Goal: Task Accomplishment & Management: Complete application form

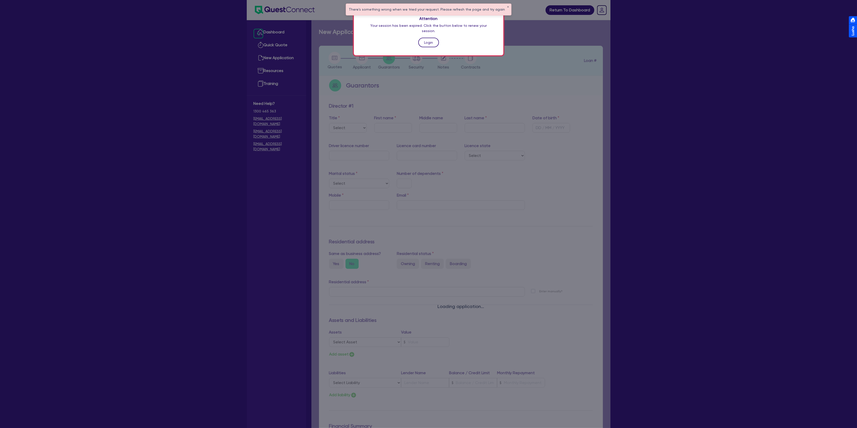
drag, startPoint x: 0, startPoint y: 0, endPoint x: 434, endPoint y: 34, distance: 435.2
click at [434, 38] on link "Login" at bounding box center [428, 43] width 21 height 10
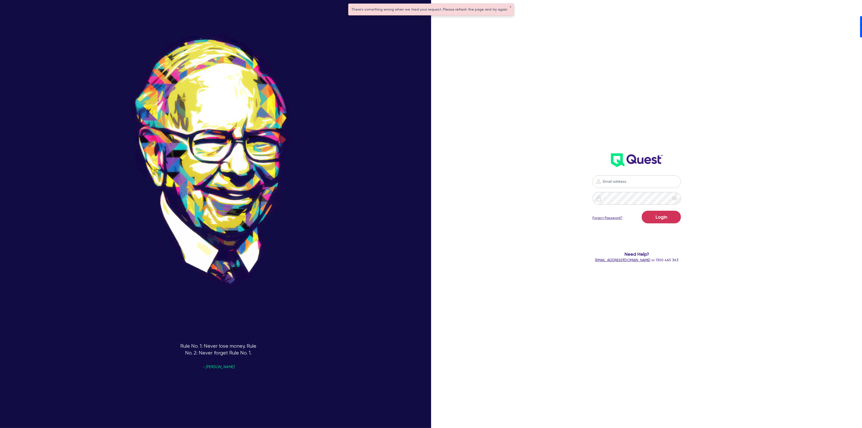
click at [0, 428] on nordpass-portal at bounding box center [0, 428] width 0 height 0
type input "[PERSON_NAME][EMAIL_ADDRESS][DOMAIN_NAME]"
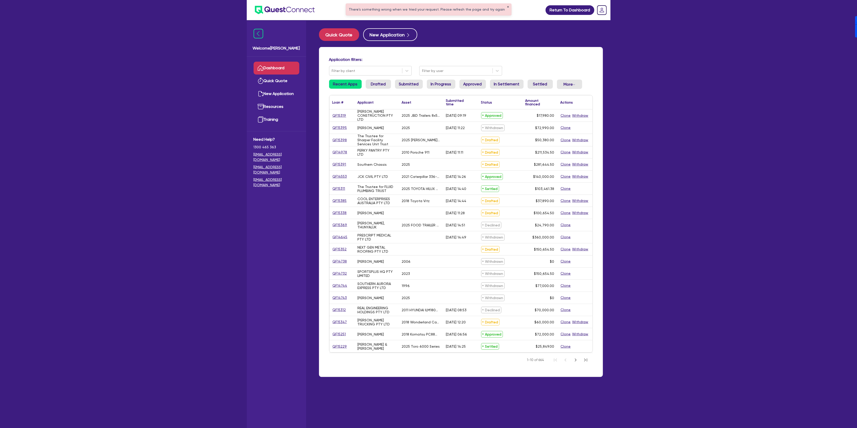
click at [507, 6] on button "✕" at bounding box center [508, 7] width 2 height 3
click at [389, 38] on button "New Application" at bounding box center [390, 34] width 54 height 13
select select "Other"
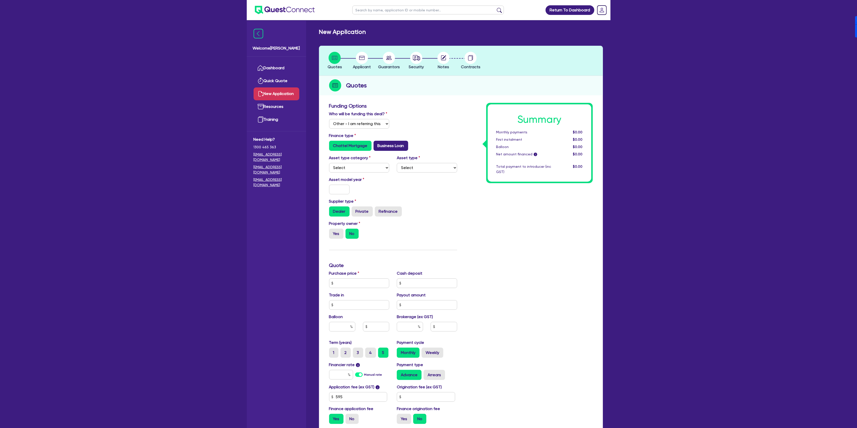
click at [394, 146] on label "Business Loan" at bounding box center [391, 146] width 35 height 10
click at [377, 144] on input "Business Loan" at bounding box center [375, 142] width 3 height 3
radio input "true"
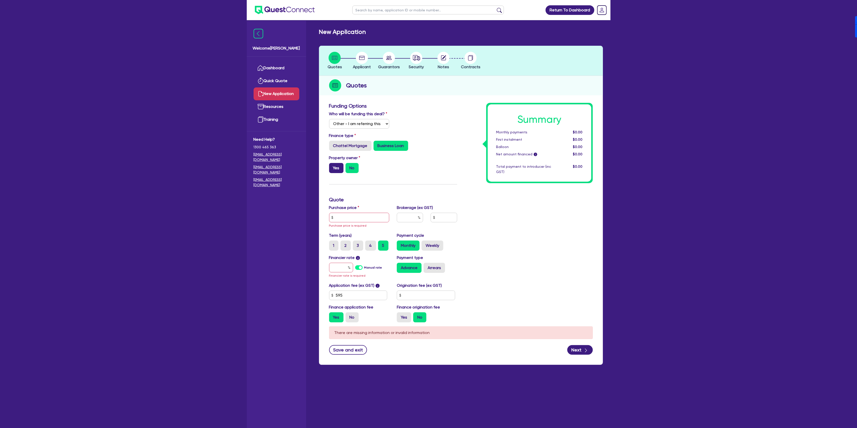
click at [333, 165] on label "Yes" at bounding box center [336, 168] width 14 height 10
click at [332, 165] on input "Yes" at bounding box center [330, 164] width 3 height 3
radio input "true"
click at [365, 216] on input "text" at bounding box center [359, 218] width 60 height 10
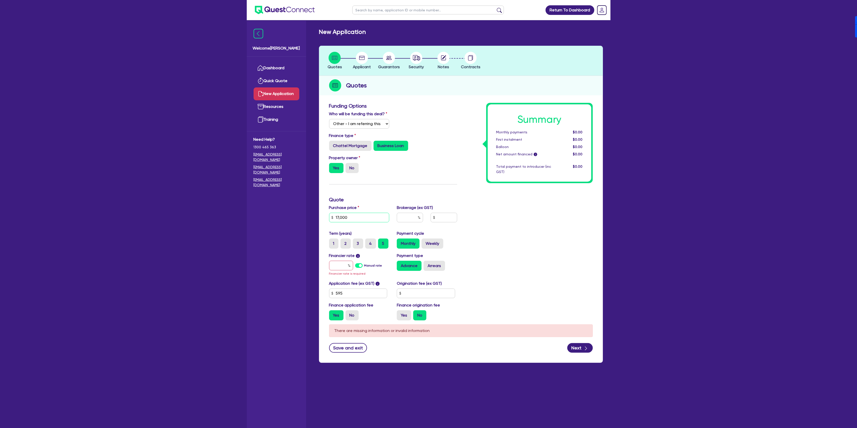
type input "17,000"
type input "4"
click at [364, 267] on label "Manual rate" at bounding box center [373, 265] width 18 height 5
click at [0, 0] on input "Manual rate" at bounding box center [0, 0] width 0 height 0
type input "706.18"
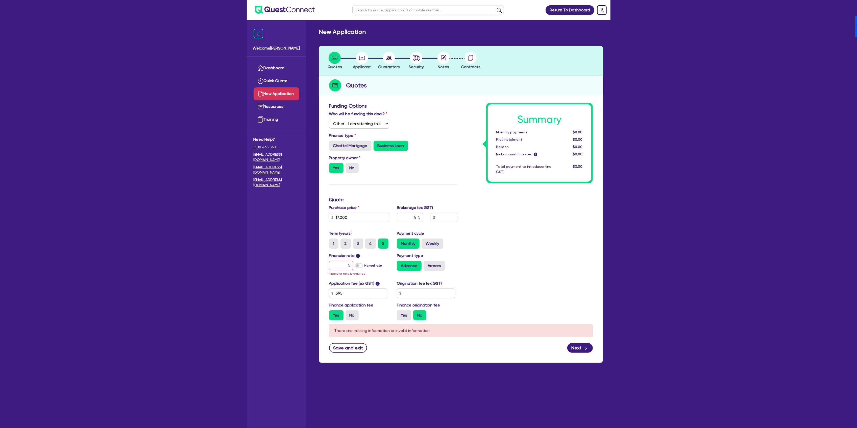
type input "17.95"
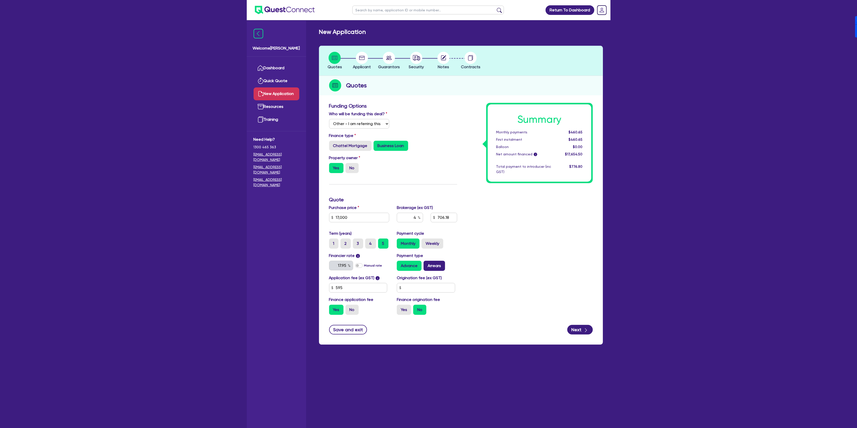
click at [437, 266] on label "Arrears" at bounding box center [434, 266] width 21 height 10
click at [427, 264] on input "Arrears" at bounding box center [425, 262] width 3 height 3
radio input "true"
click at [419, 288] on input "text" at bounding box center [426, 288] width 58 height 10
type input "900"
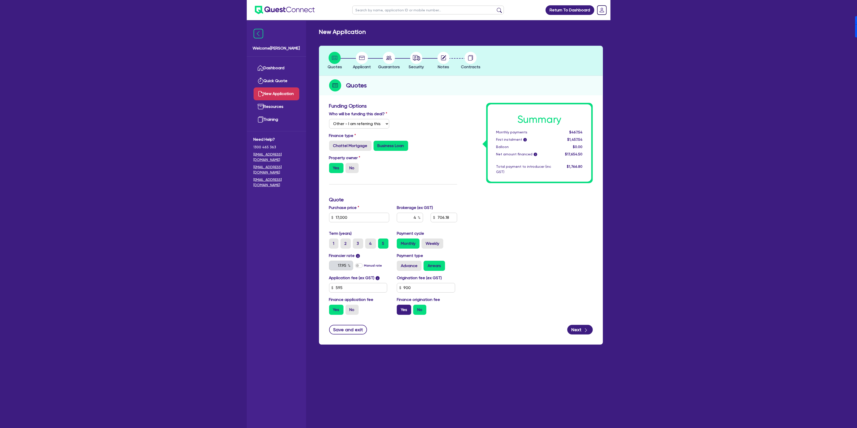
click at [407, 305] on label "Yes" at bounding box center [404, 310] width 14 height 10
click at [400, 305] on input "Yes" at bounding box center [398, 306] width 3 height 3
radio input "true"
type input "745.78"
click at [587, 328] on icon "button" at bounding box center [585, 330] width 5 height 5
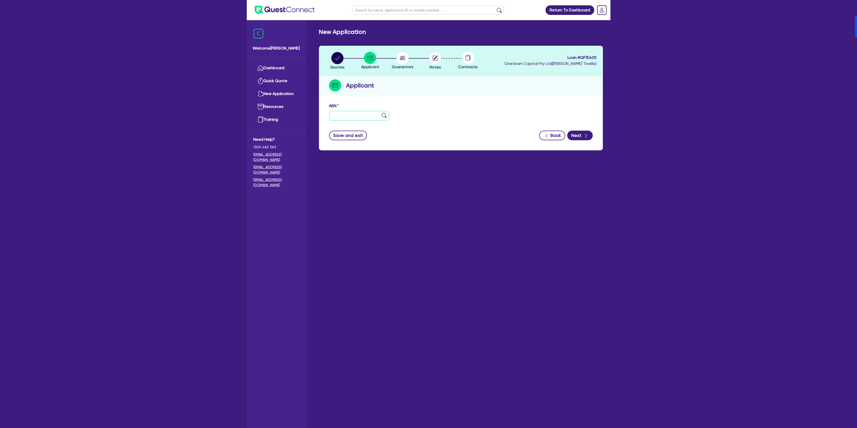
click at [343, 118] on input "text" at bounding box center [359, 116] width 60 height 10
click at [590, 56] on span "Loan # QF15405" at bounding box center [551, 58] width 92 height 6
copy span "QF15405"
click at [430, 65] on span "Notes" at bounding box center [435, 67] width 11 height 5
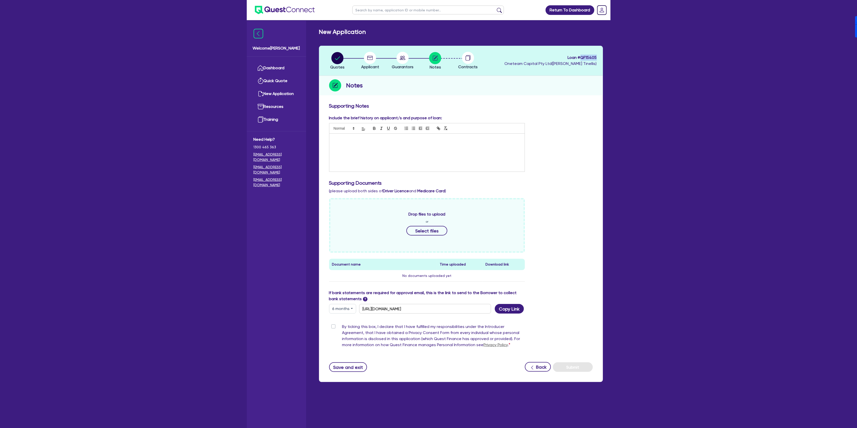
click at [340, 308] on button "6 months" at bounding box center [342, 309] width 27 height 10
click at [337, 319] on link "3 months" at bounding box center [349, 320] width 40 height 9
type input "[URL][DOMAIN_NAME]"
click at [504, 312] on button "Copy Link" at bounding box center [509, 309] width 29 height 10
click at [592, 55] on span "Loan # QF15405" at bounding box center [551, 58] width 92 height 6
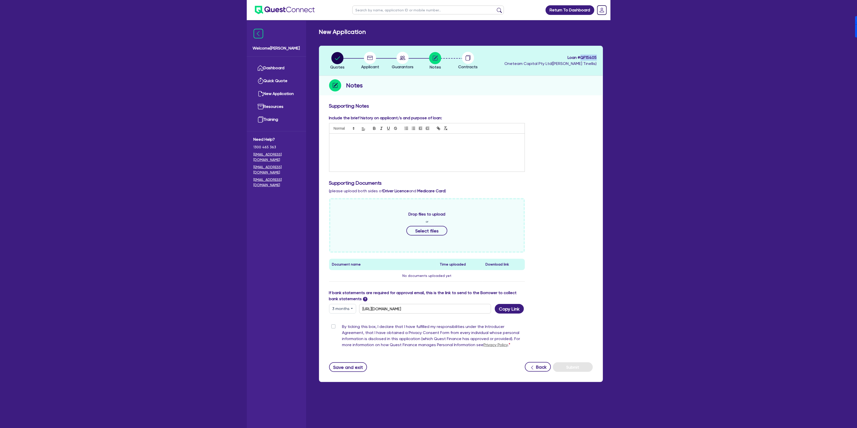
click at [592, 55] on span "Loan # QF15405" at bounding box center [551, 58] width 92 height 6
copy span "QF15405"
click at [367, 58] on icon at bounding box center [370, 58] width 12 height 12
click at [290, 67] on link "Dashboard" at bounding box center [277, 68] width 46 height 13
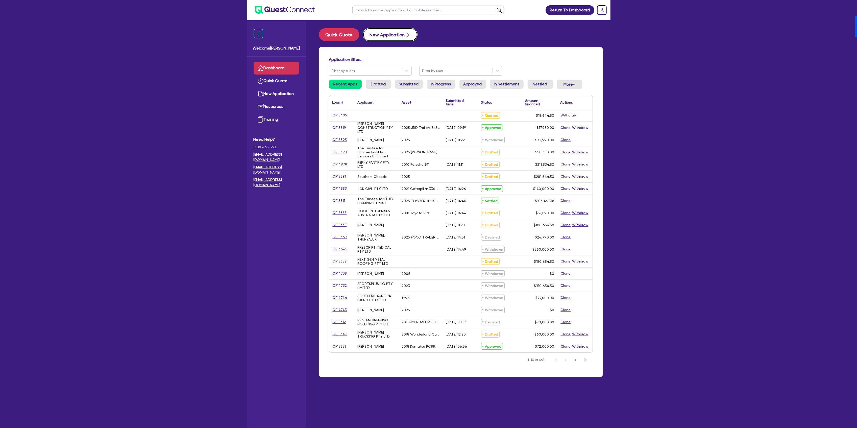
click at [387, 34] on button "New Application" at bounding box center [390, 34] width 54 height 13
select select "Other"
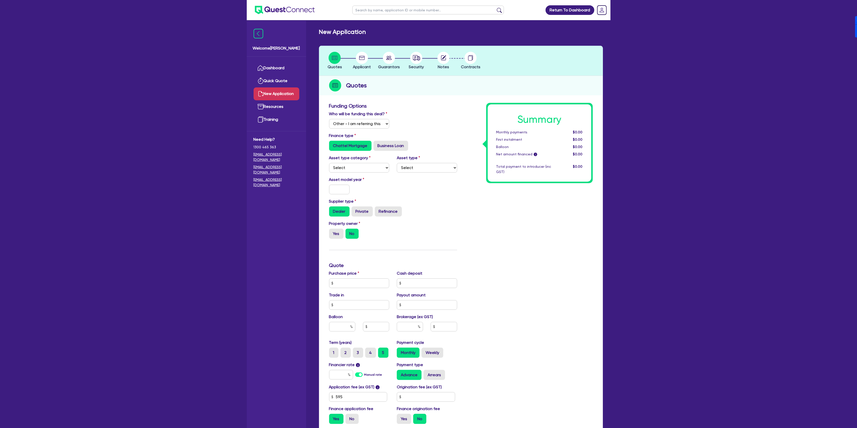
click at [441, 59] on circle at bounding box center [443, 58] width 12 height 12
click at [393, 146] on label "Business Loan" at bounding box center [391, 146] width 35 height 10
click at [377, 144] on input "Business Loan" at bounding box center [375, 142] width 3 height 3
radio input "true"
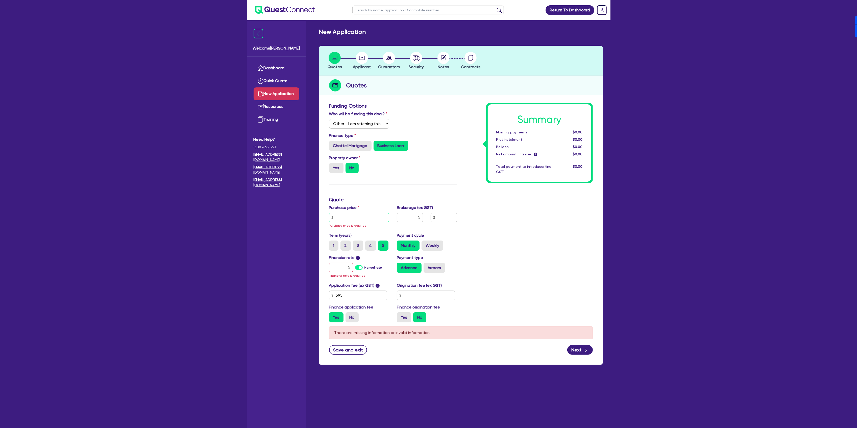
click at [352, 214] on input "text" at bounding box center [359, 218] width 60 height 10
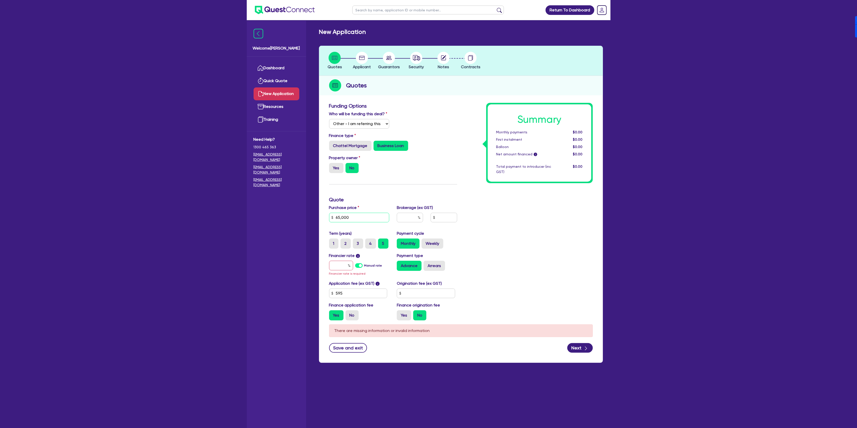
type input "65,000"
click at [364, 264] on label "Manual rate" at bounding box center [373, 265] width 18 height 5
click at [0, 0] on input "Manual rate" at bounding box center [0, 0] width 0 height 0
type input "17.95"
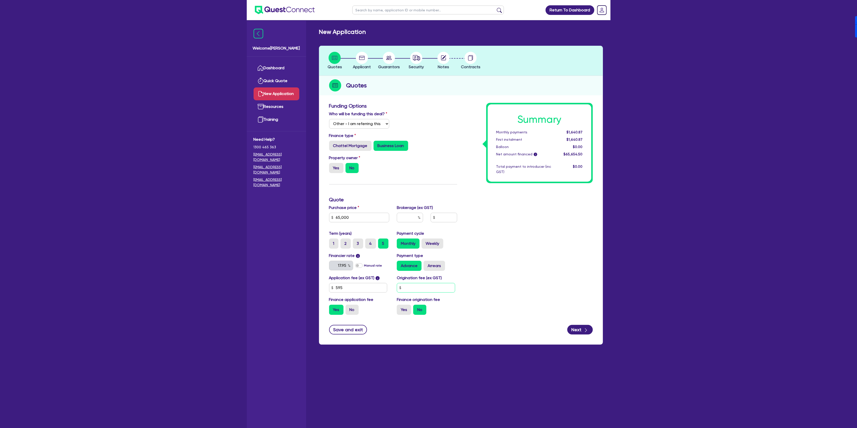
click at [440, 288] on input "text" at bounding box center [426, 288] width 58 height 10
type input "900"
click at [413, 218] on input "text" at bounding box center [410, 218] width 26 height 10
type input "4"
click at [528, 255] on div "Summary Monthly payments $1,713.07 First instalment i $2,703.07 Balloon $0.00 N…" at bounding box center [529, 211] width 136 height 216
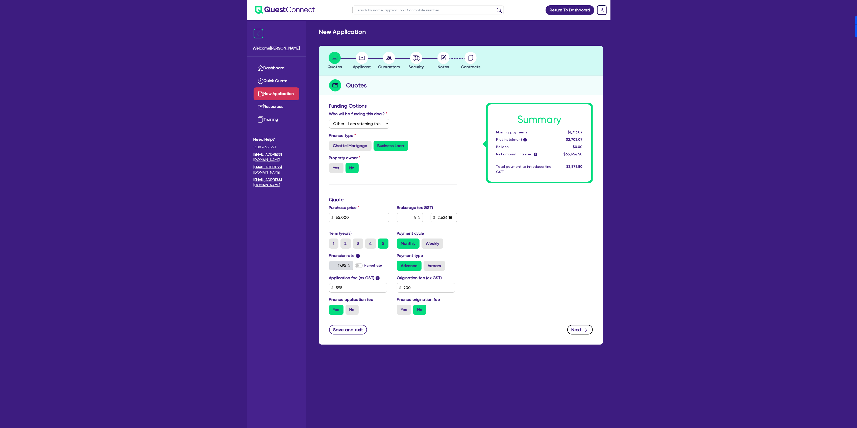
click at [581, 327] on button "Next" at bounding box center [580, 330] width 26 height 10
type input "2,626.18"
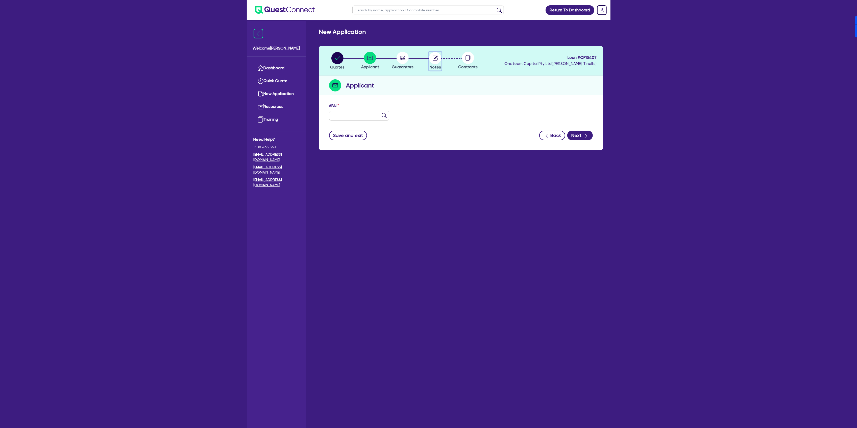
click at [434, 59] on circle "button" at bounding box center [435, 58] width 12 height 12
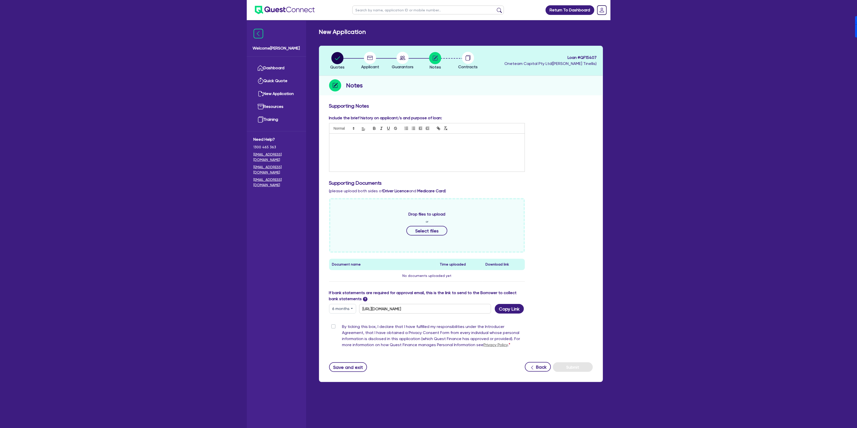
click at [353, 311] on button "6 months" at bounding box center [342, 309] width 27 height 10
click at [345, 323] on link "3 months" at bounding box center [349, 320] width 40 height 9
type input "[URL][DOMAIN_NAME]"
click at [514, 309] on button "Copy Link" at bounding box center [509, 309] width 29 height 10
